Goal: Task Accomplishment & Management: Complete application form

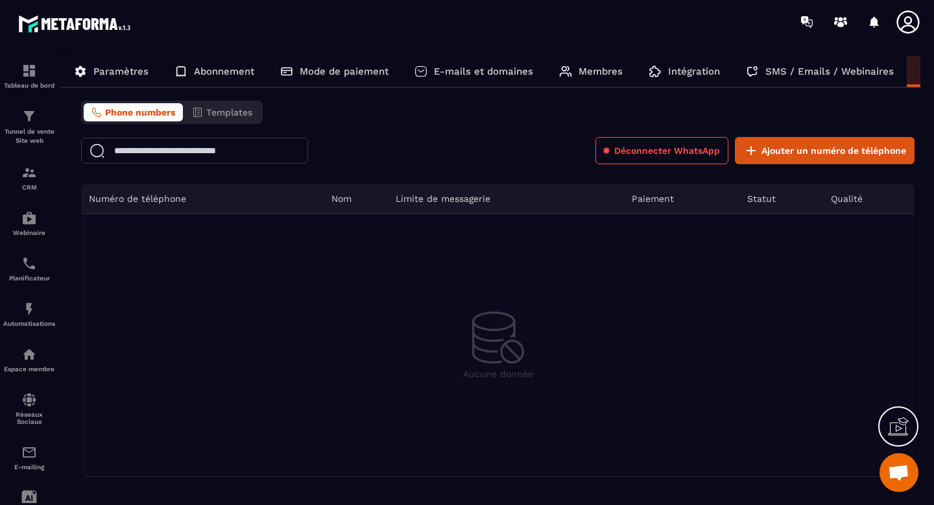
scroll to position [6937, 0]
click at [25, 354] on img at bounding box center [29, 354] width 16 height 16
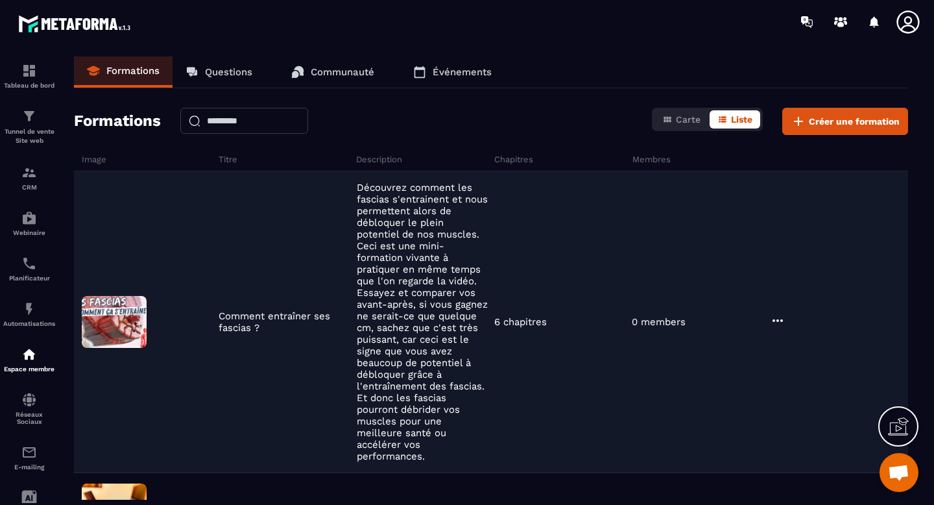
scroll to position [128, 0]
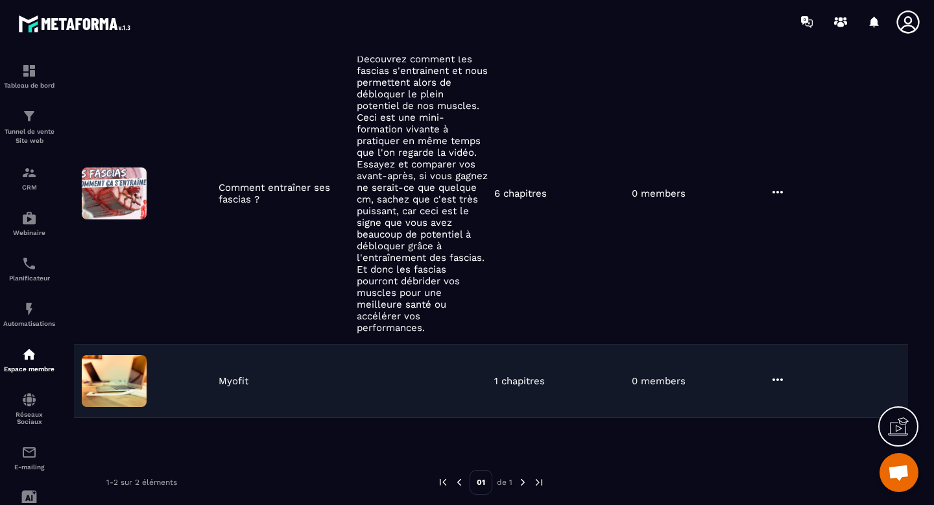
click at [130, 374] on img at bounding box center [114, 381] width 65 height 52
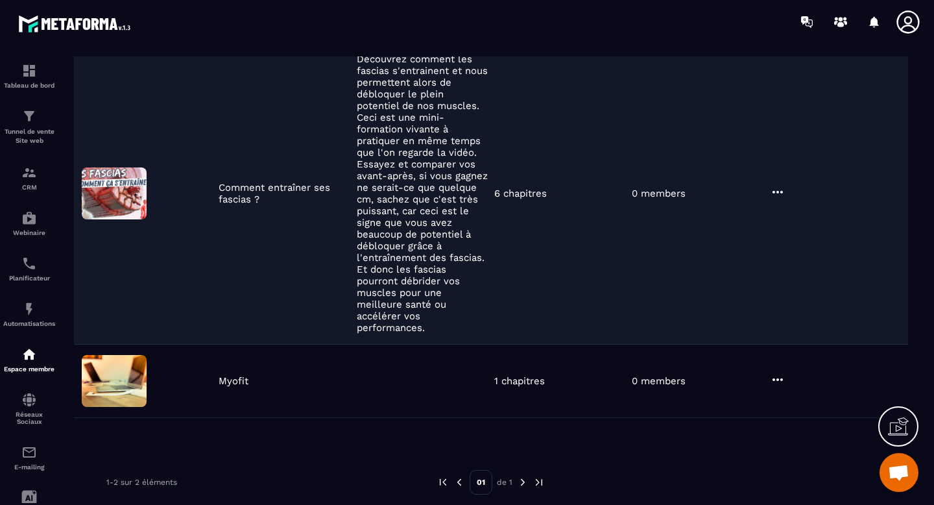
scroll to position [0, 0]
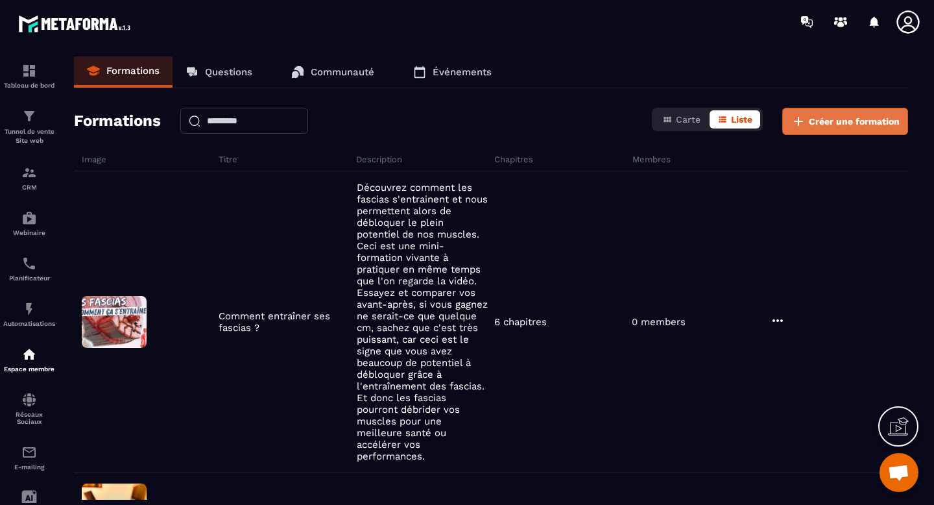
click at [824, 126] on span "Créer une formation" at bounding box center [854, 121] width 91 height 13
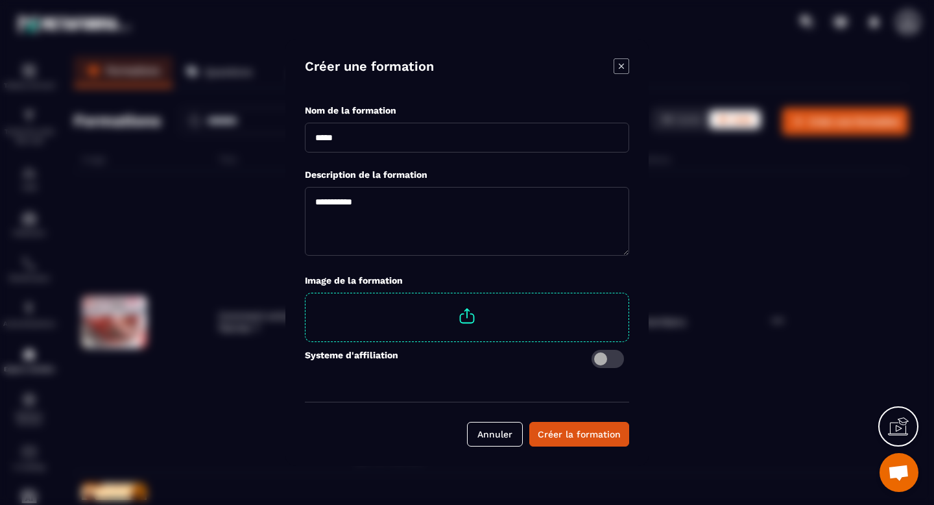
click at [391, 141] on input "Modal window" at bounding box center [467, 138] width 324 height 30
type input "**********"
click at [582, 443] on button "Créer la formation" at bounding box center [579, 434] width 100 height 25
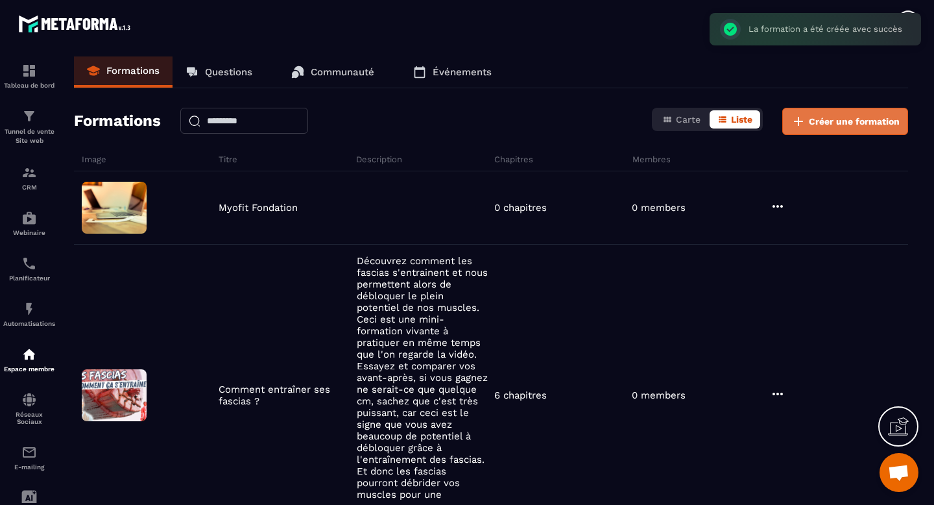
click at [852, 130] on button "Créer une formation" at bounding box center [845, 121] width 126 height 27
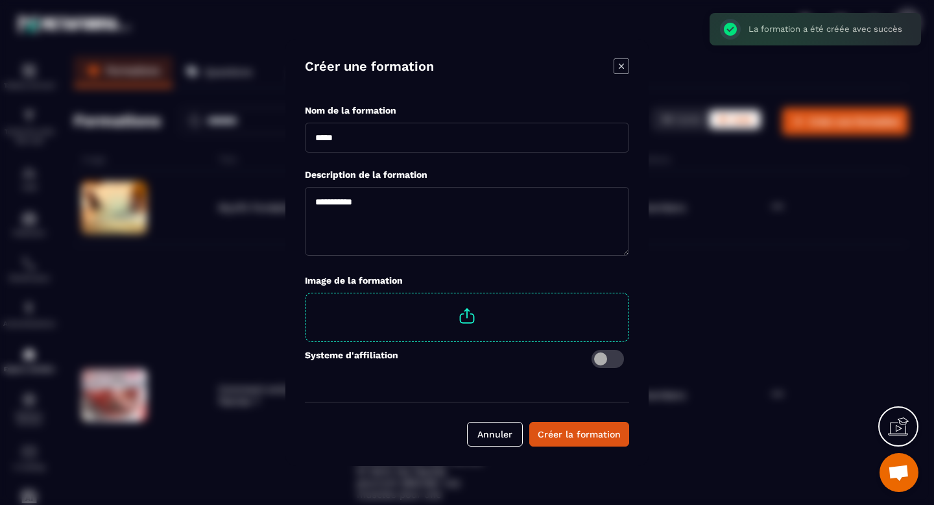
click at [418, 139] on input "Modal window" at bounding box center [467, 138] width 324 height 30
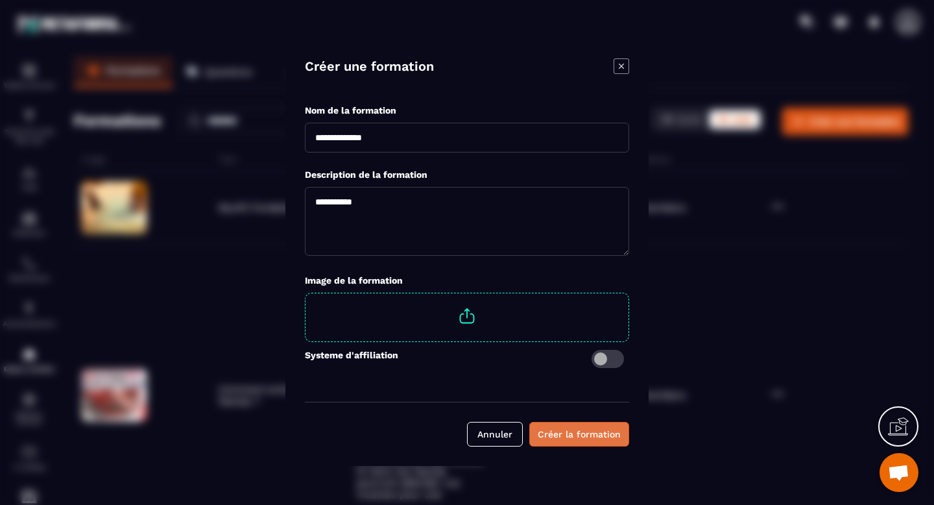
type input "**********"
click at [575, 433] on div "Créer la formation" at bounding box center [579, 433] width 83 height 13
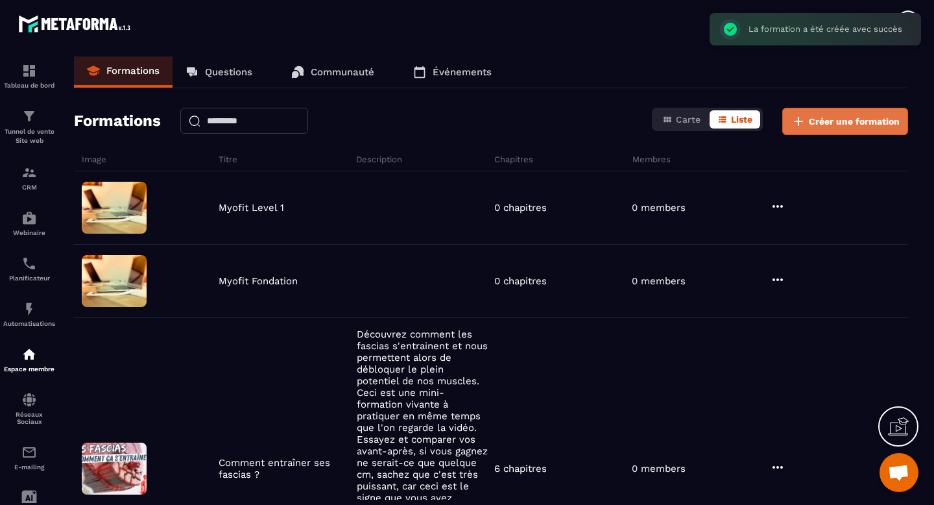
click at [841, 128] on button "Créer une formation" at bounding box center [845, 121] width 126 height 27
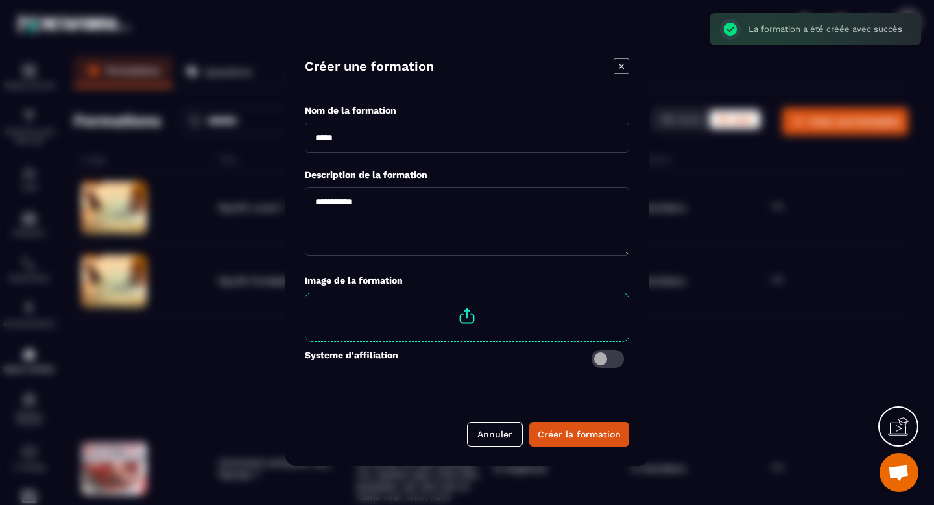
click at [417, 141] on input "Modal window" at bounding box center [467, 138] width 324 height 30
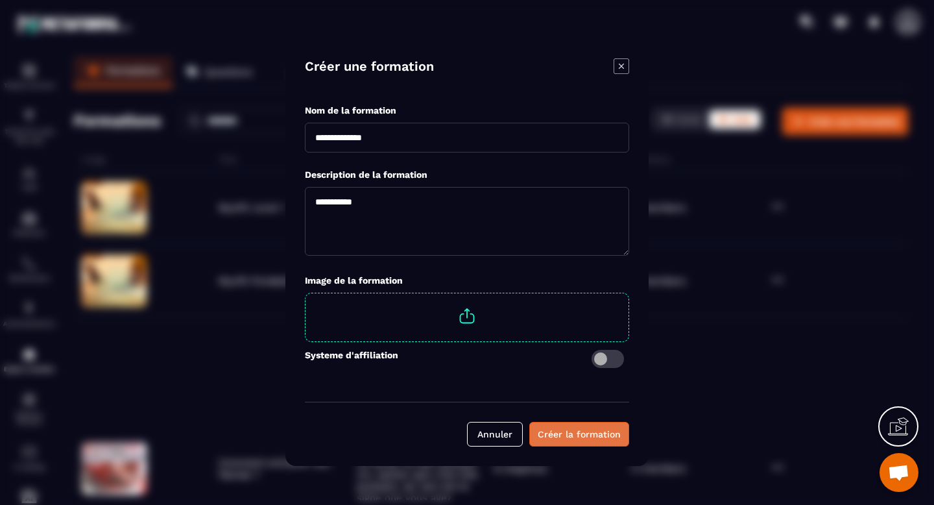
type input "**********"
click at [582, 440] on div "Créer la formation" at bounding box center [579, 433] width 83 height 13
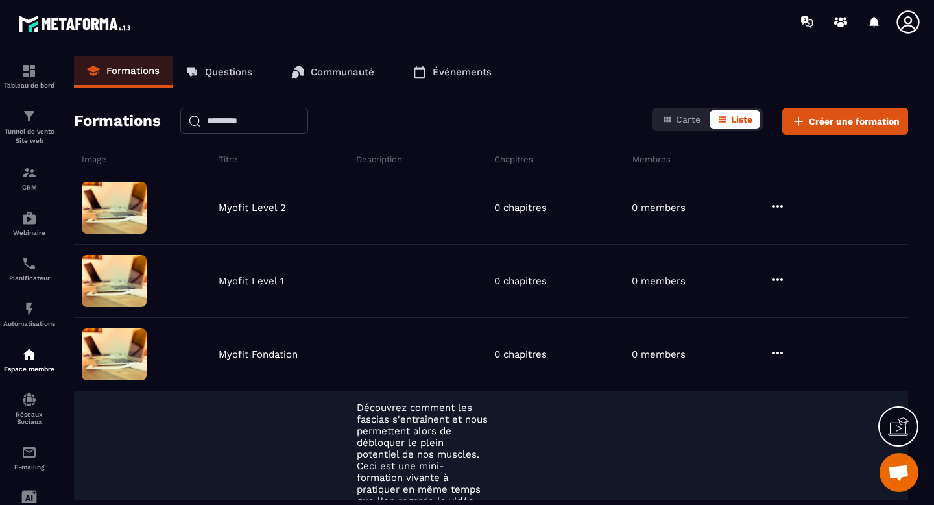
scroll to position [7267, 0]
